Goal: Task Accomplishment & Management: Use online tool/utility

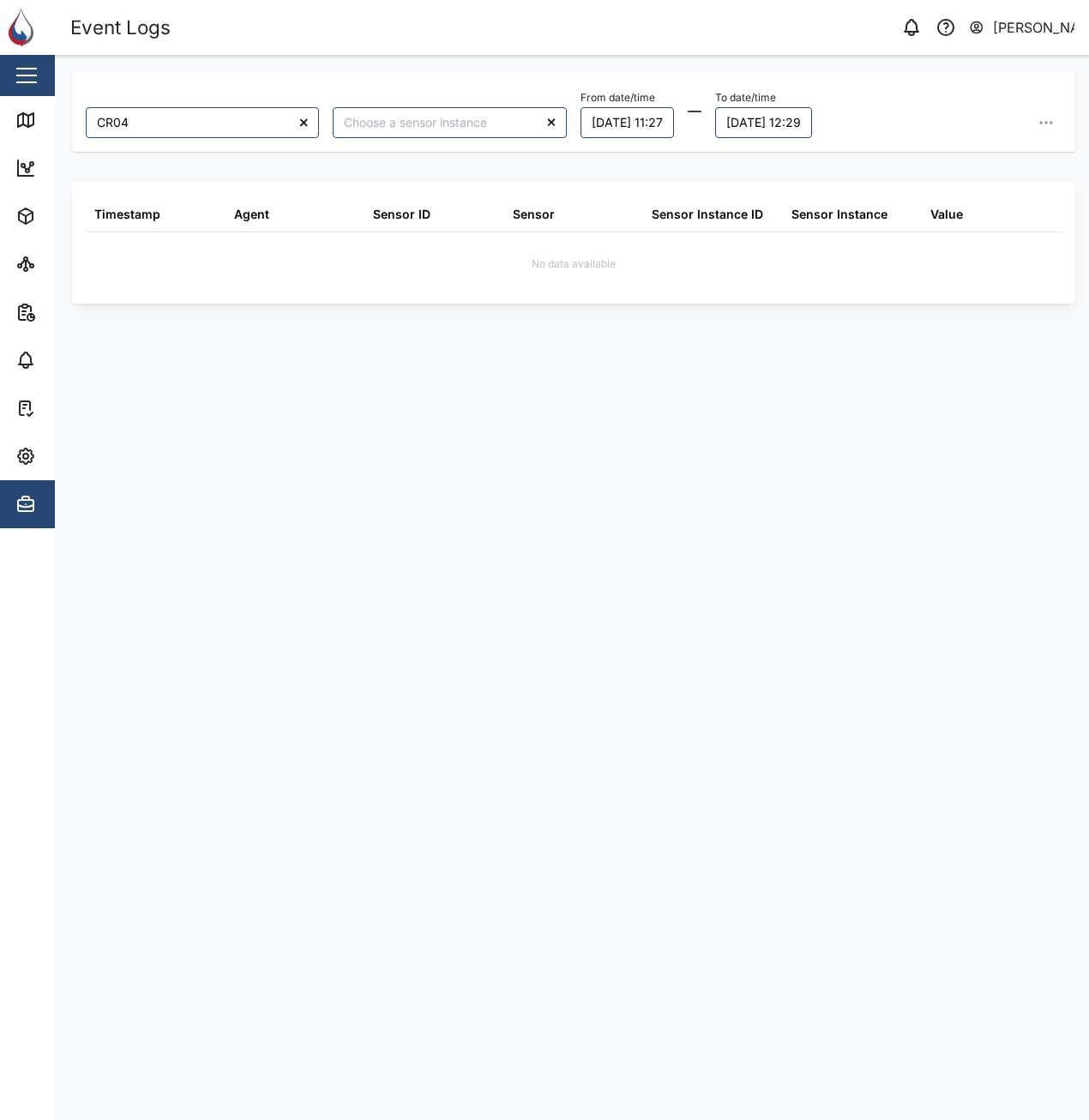
click at [858, 647] on div "CR04 From date/time 24/08/2025 11:27 To date/time 25/08/2025 12:29 Timestamp Ag…" at bounding box center [574, 579] width 1003 height 1012
click at [888, 663] on div "CR04 From date/time 24/08/2025 11:27 To date/time 25/08/2025 12:29 Timestamp Ag…" at bounding box center [574, 579] width 1003 height 1012
click at [606, 418] on div "CR04 From date/time 24/08/2025 11:27 To date/time 25/08/2025 12:56 Timestamp Ag…" at bounding box center [574, 579] width 1003 height 1012
click at [606, 418] on div "CR04 From date/time 24/08/2025 11:27 To date/time 25/08/2025 13:11 Timestamp Ag…" at bounding box center [574, 579] width 1003 height 1012
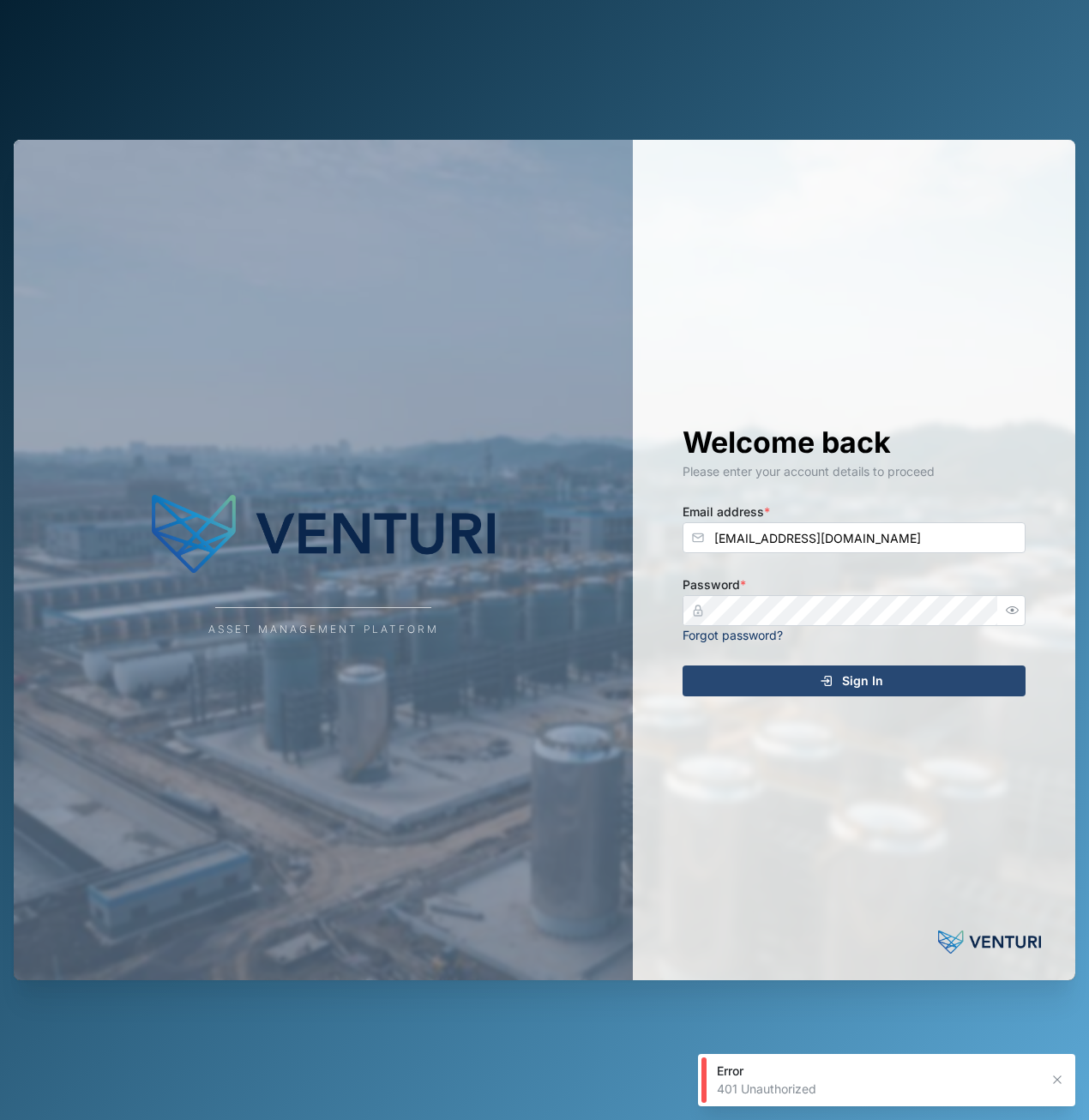
click at [841, 669] on div "Sign In" at bounding box center [851, 681] width 315 height 30
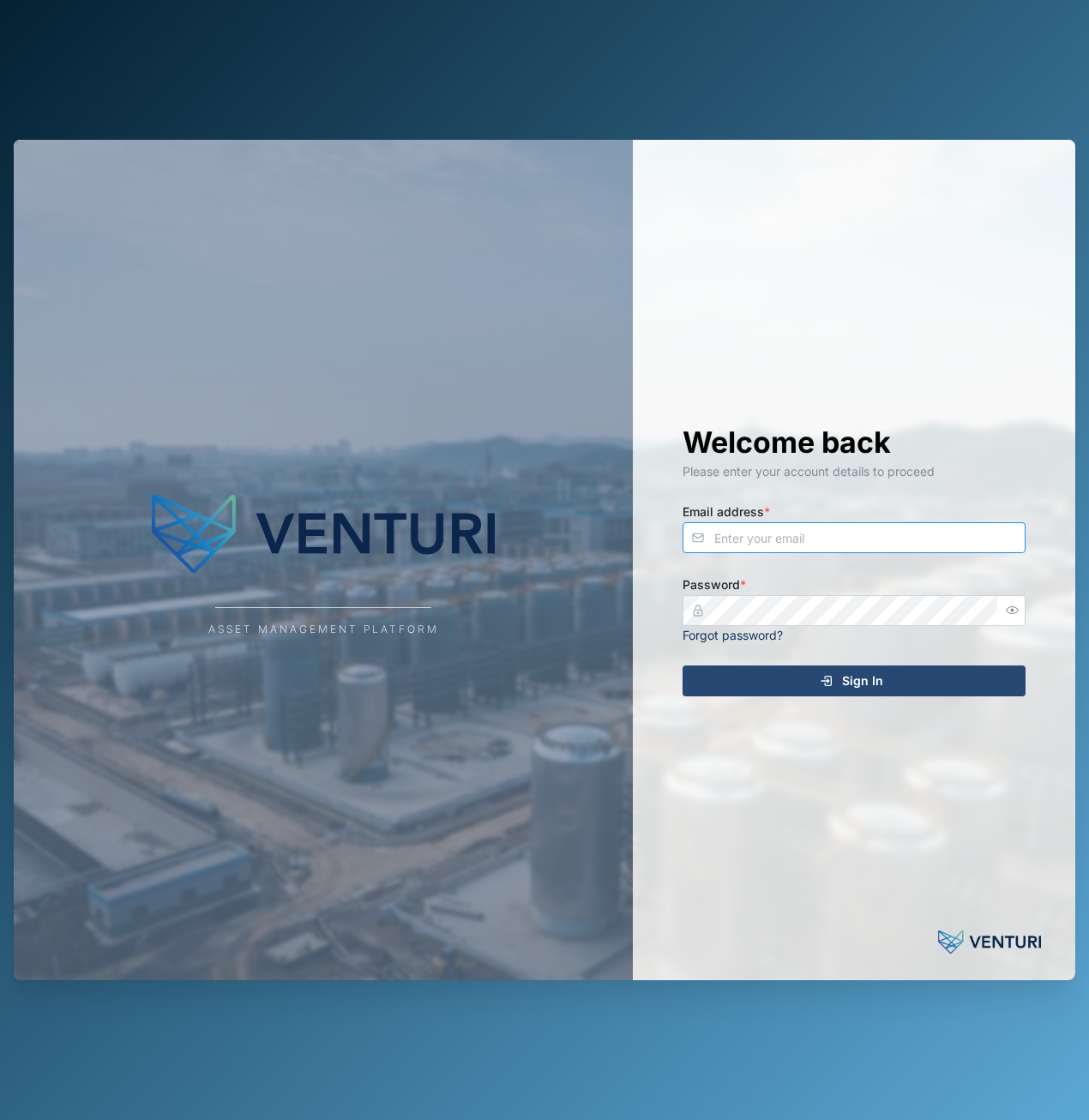
type input "[EMAIL_ADDRESS][DOMAIN_NAME]"
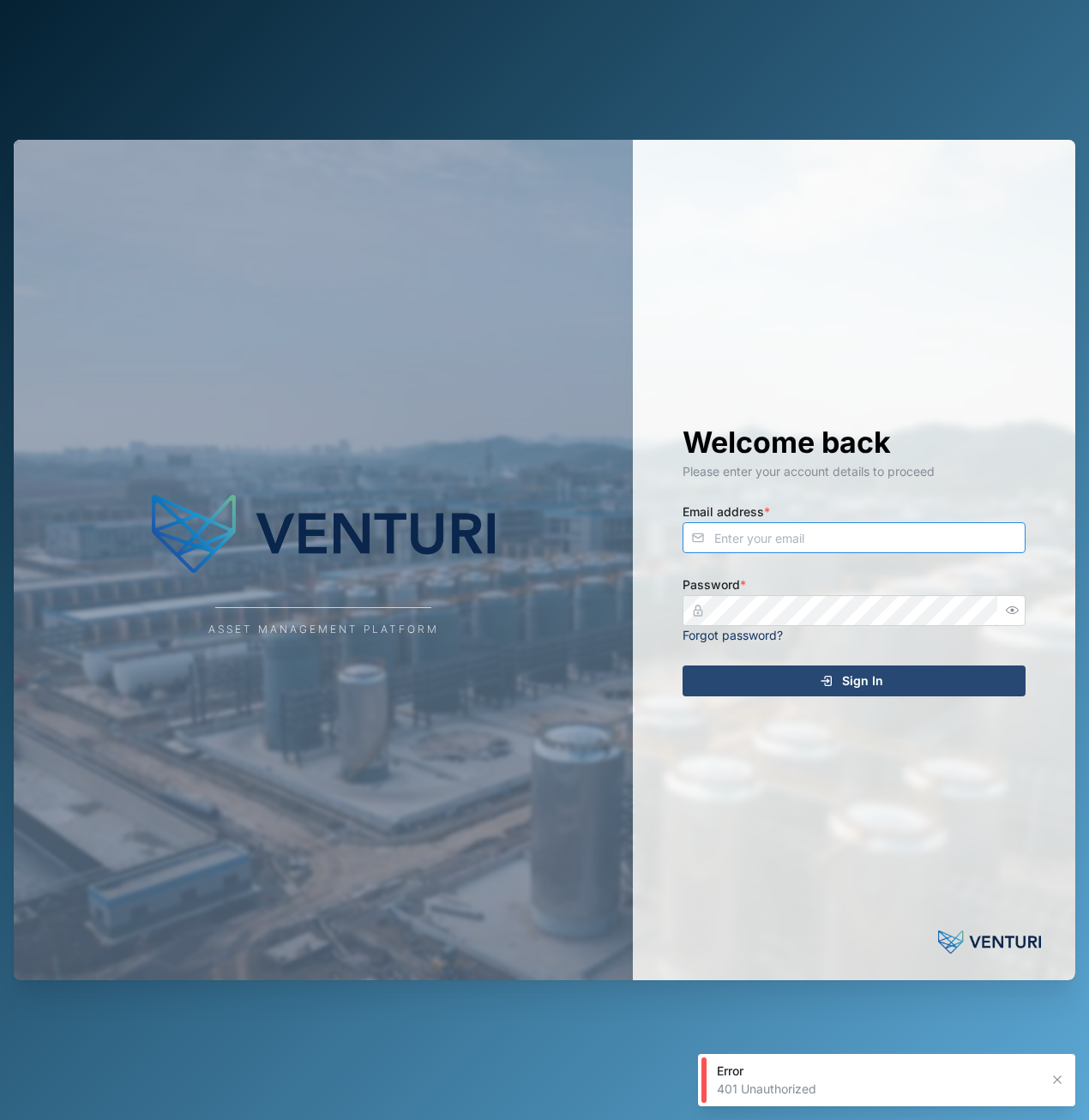
type input "[EMAIL_ADDRESS][DOMAIN_NAME]"
click at [943, 677] on div "Sign In" at bounding box center [851, 681] width 315 height 30
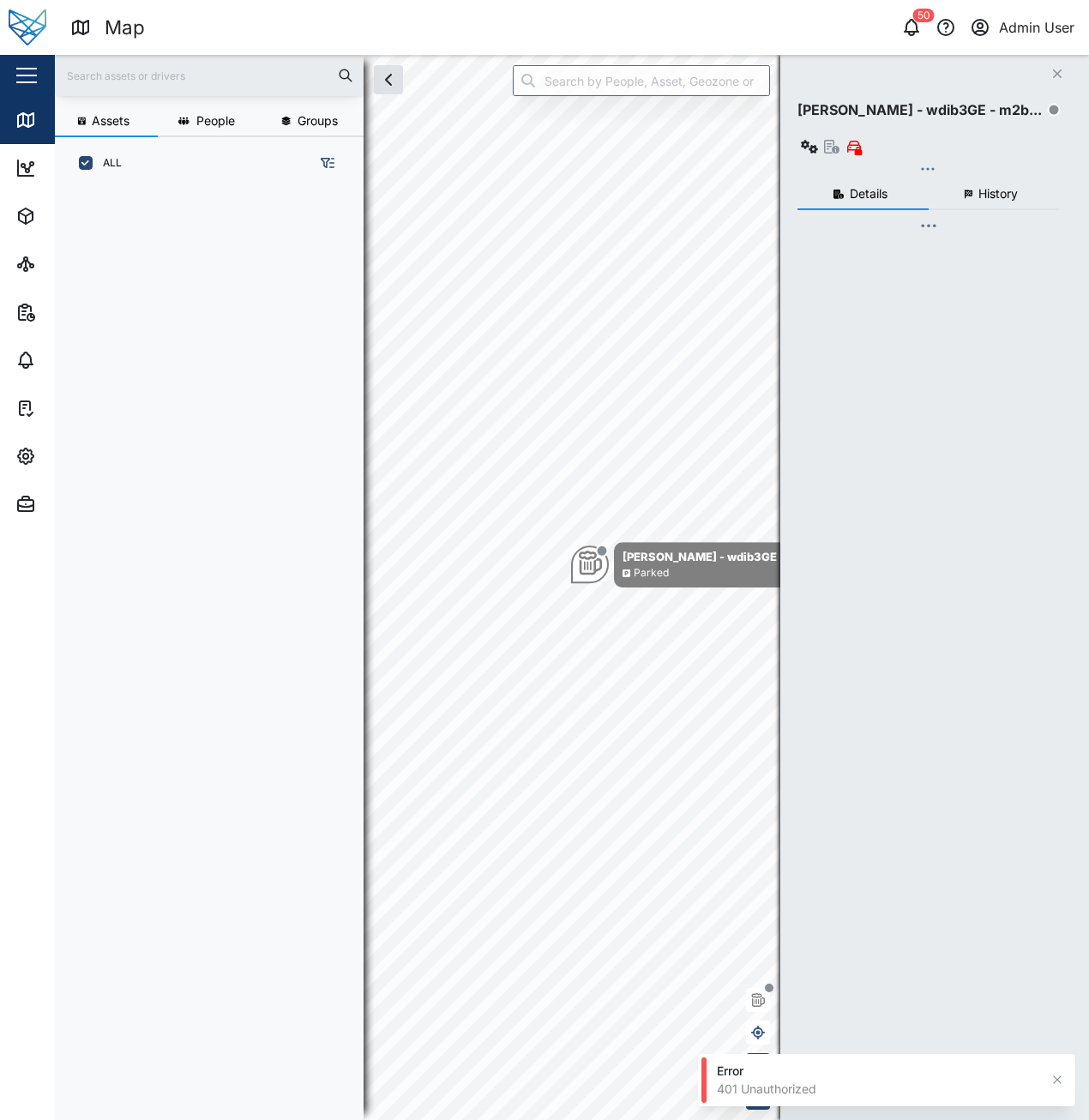
scroll to position [910, 269]
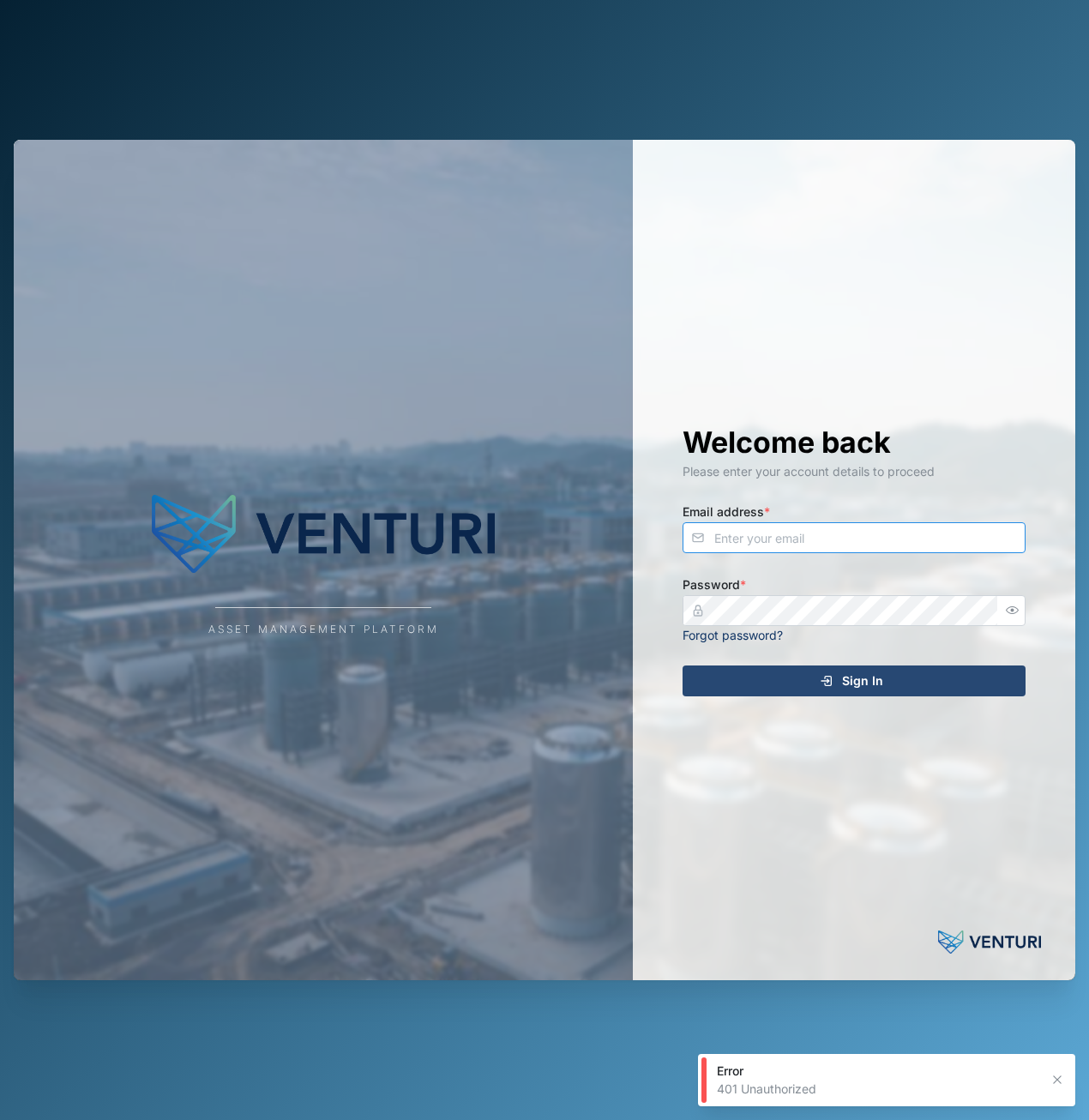
type input "[EMAIL_ADDRESS][DOMAIN_NAME]"
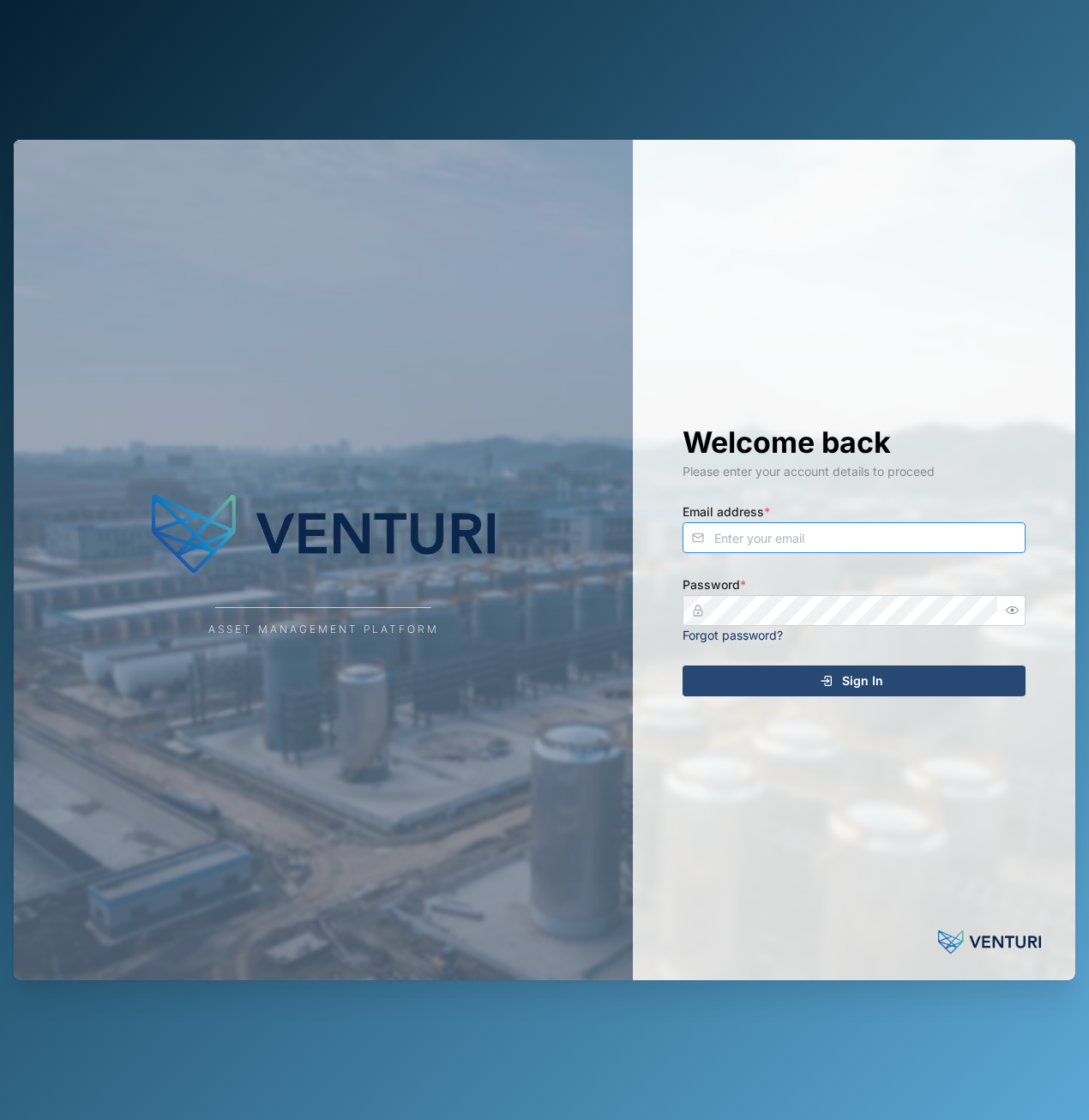
type input "[EMAIL_ADDRESS][DOMAIN_NAME]"
click at [808, 679] on div "Sign In" at bounding box center [851, 681] width 315 height 30
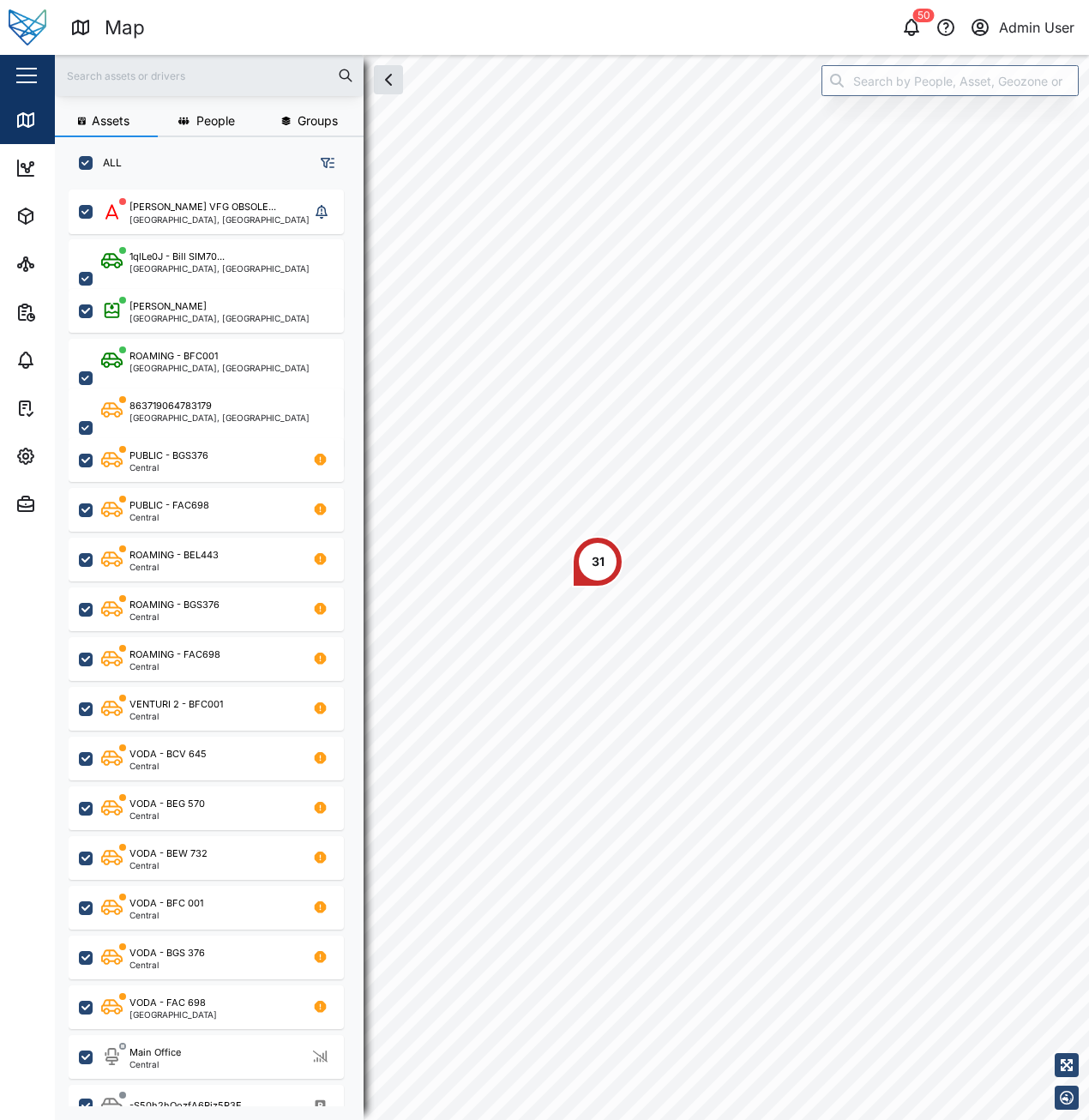
scroll to position [910, 269]
